Goal: Navigation & Orientation: Find specific page/section

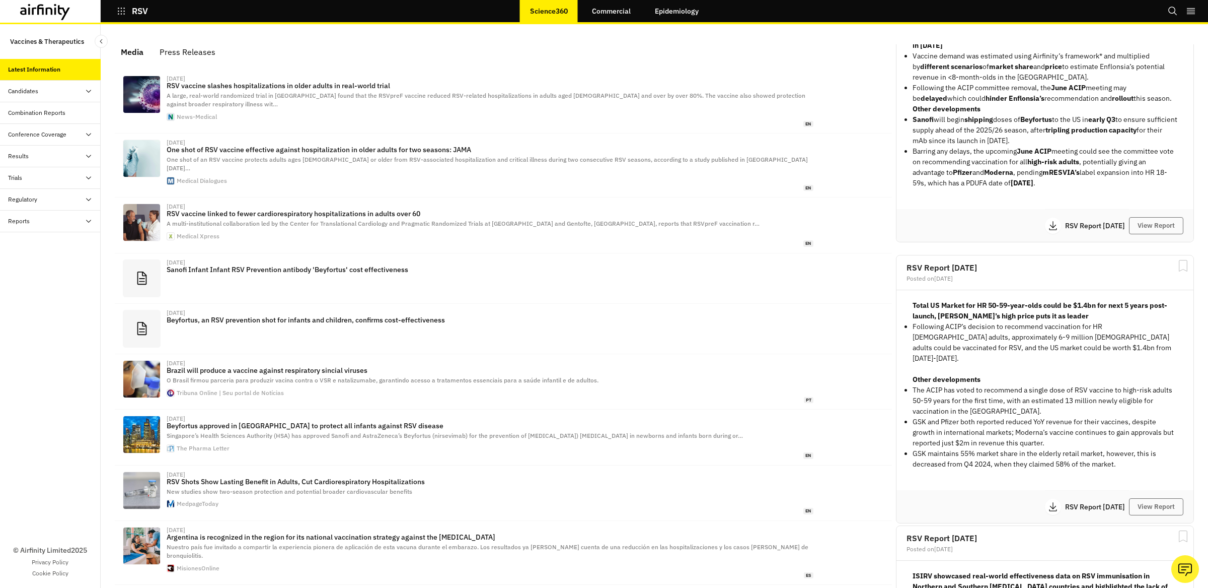
scroll to position [1021, 0]
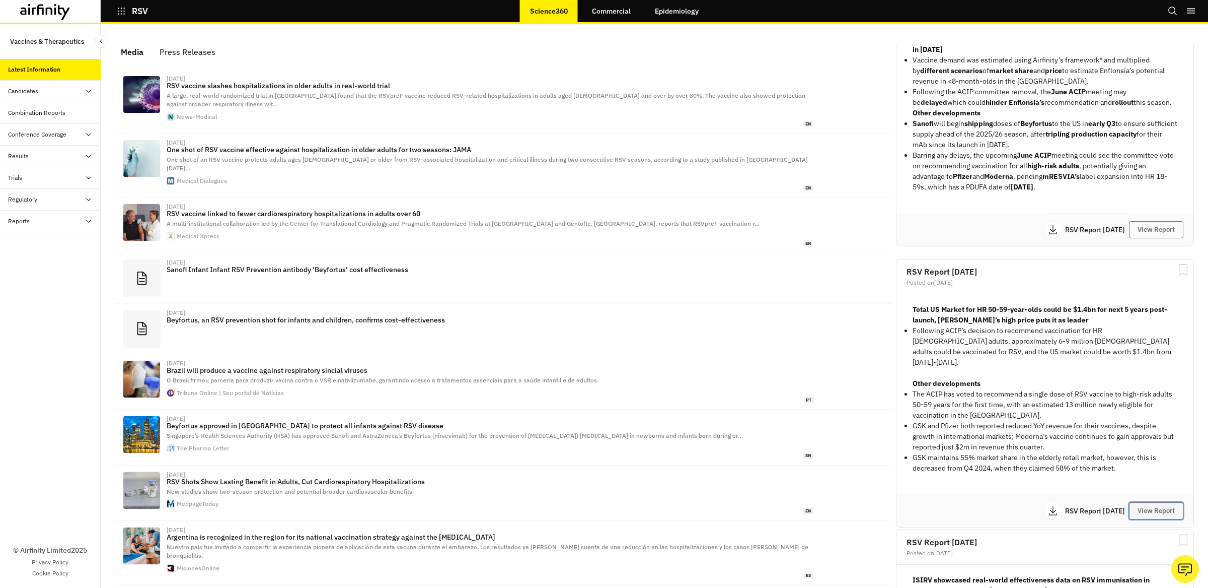
click at [1143, 502] on button "View Report" at bounding box center [1156, 510] width 54 height 17
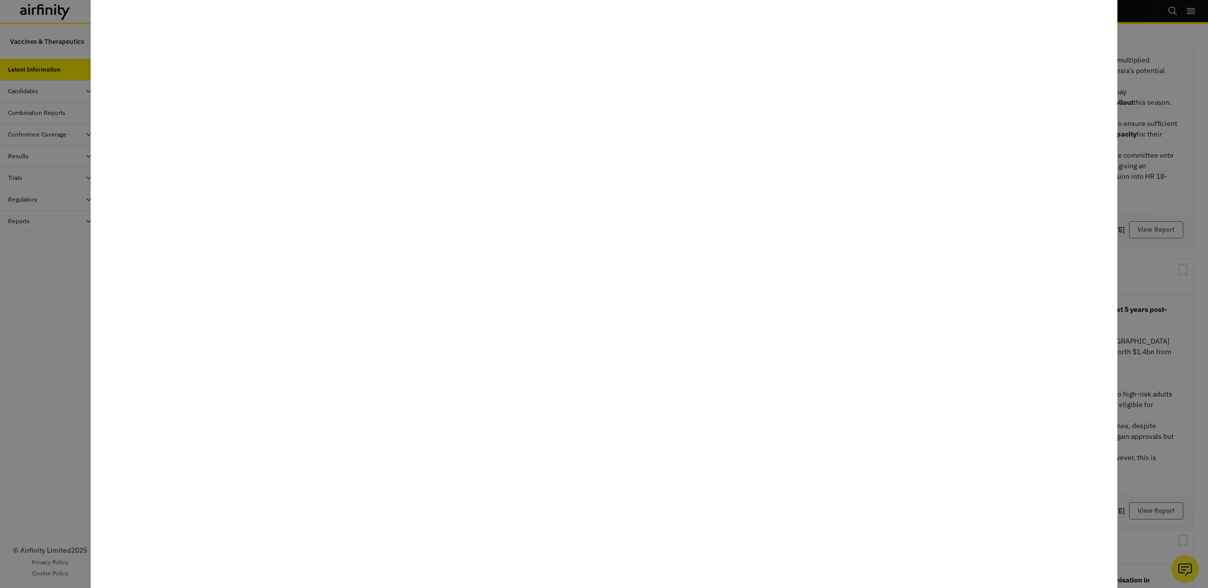
click at [1173, 361] on div at bounding box center [604, 294] width 1208 height 588
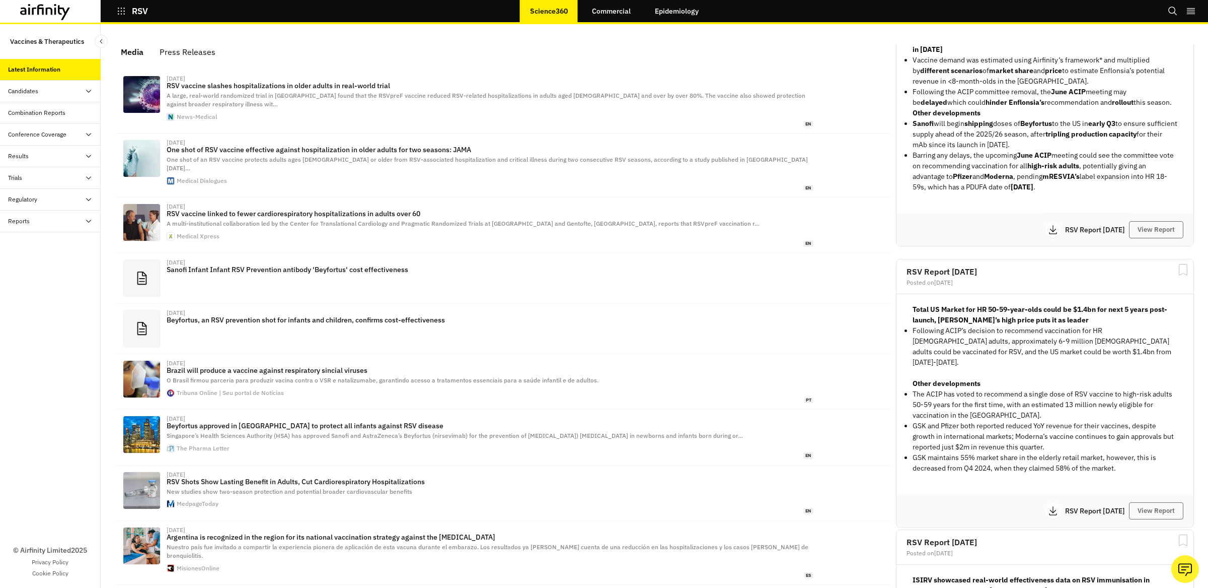
click at [121, 11] on icon "button" at bounding box center [121, 11] width 7 height 7
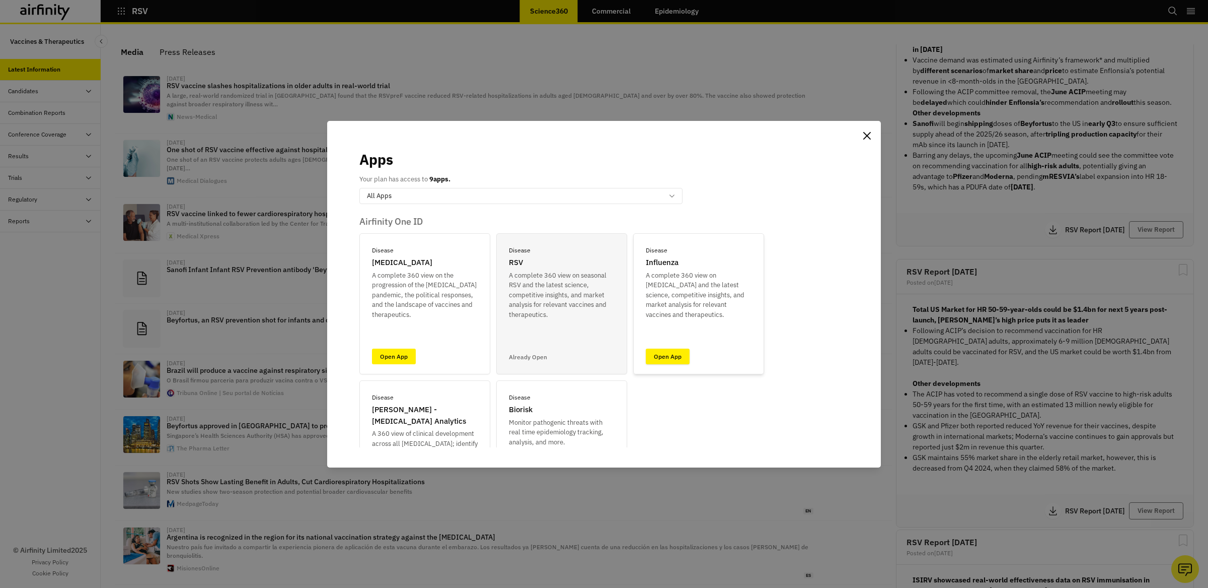
click at [677, 354] on link "Open App" at bounding box center [668, 356] width 44 height 16
